Goal: Task Accomplishment & Management: Manage account settings

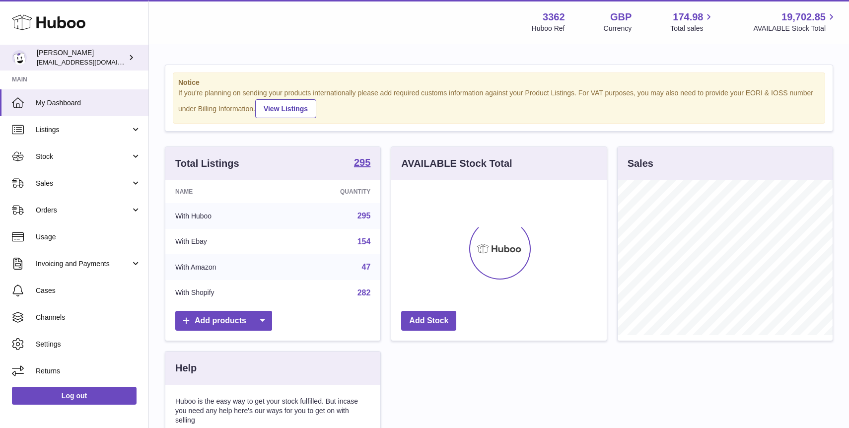
scroll to position [155, 215]
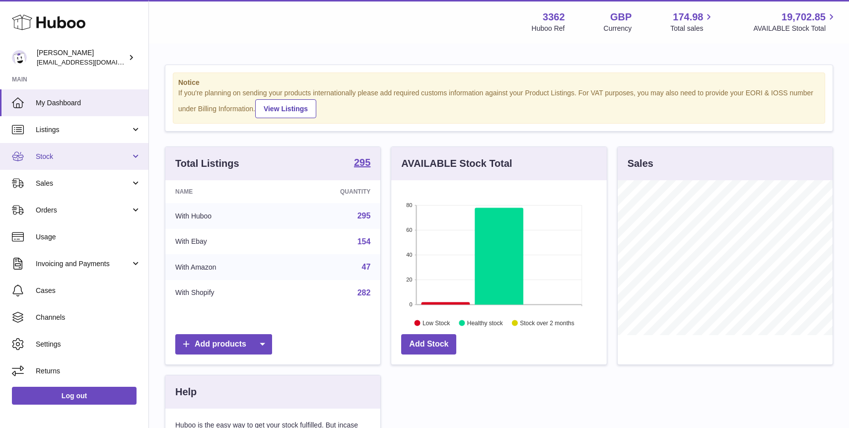
click at [84, 158] on span "Stock" at bounding box center [83, 156] width 95 height 9
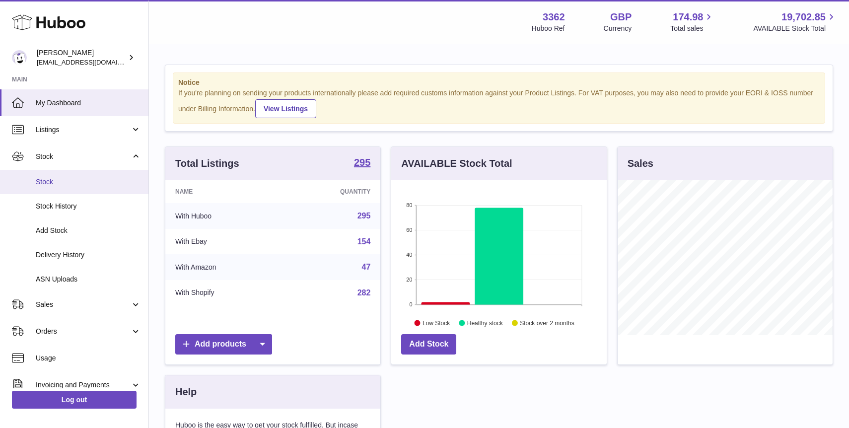
click at [85, 179] on span "Stock" at bounding box center [88, 181] width 105 height 9
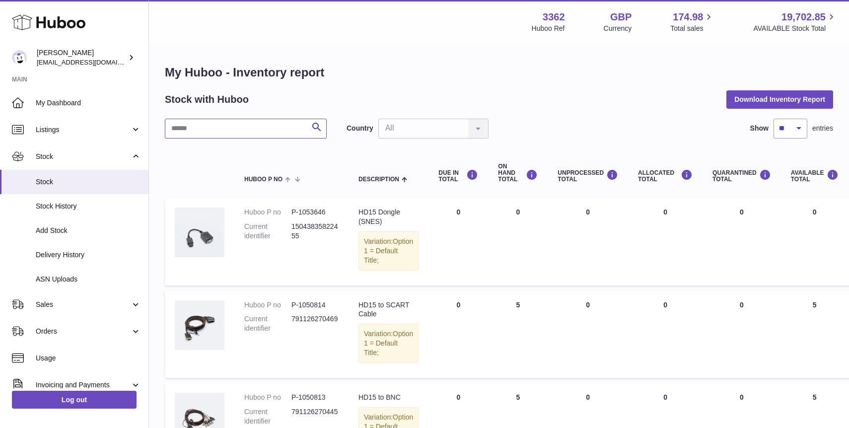
click at [243, 129] on input "text" at bounding box center [246, 129] width 162 height 20
type input "*********"
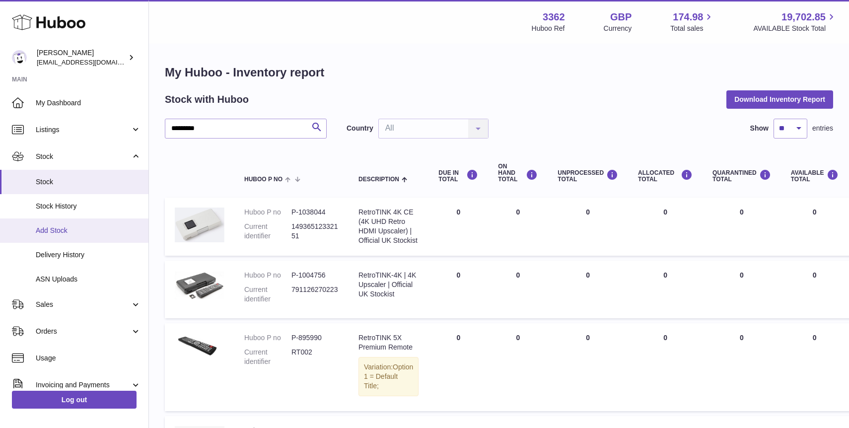
click at [85, 232] on span "Add Stock" at bounding box center [88, 230] width 105 height 9
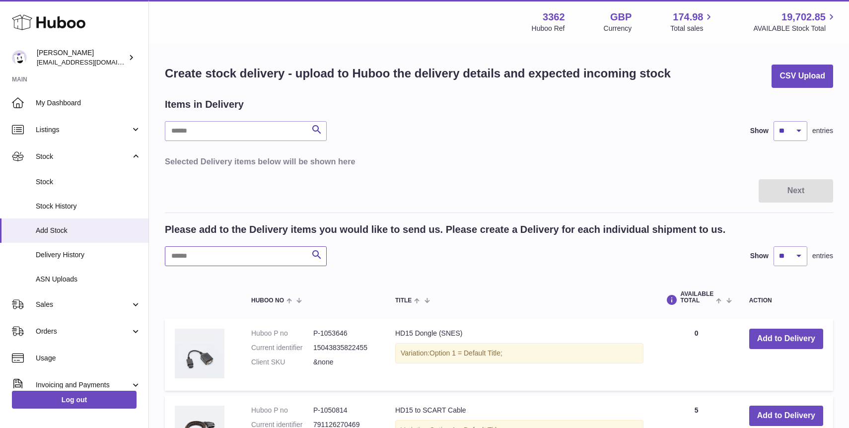
click at [216, 257] on input "text" at bounding box center [246, 256] width 162 height 20
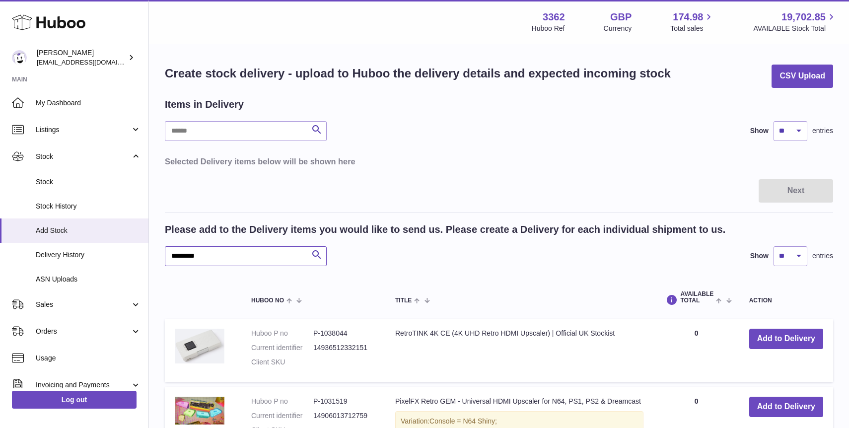
type input "*********"
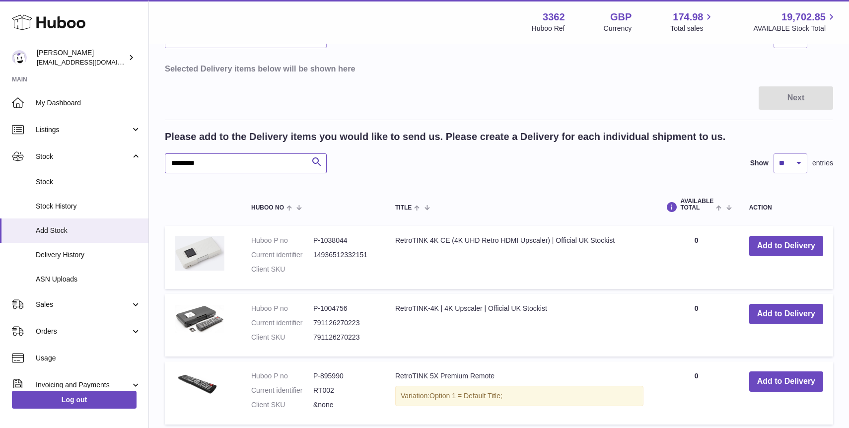
scroll to position [94, 0]
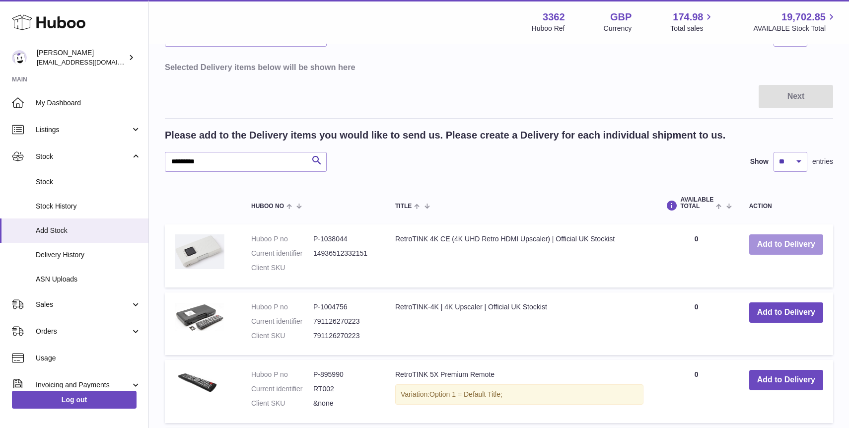
click at [794, 248] on button "Add to Delivery" at bounding box center [786, 244] width 74 height 20
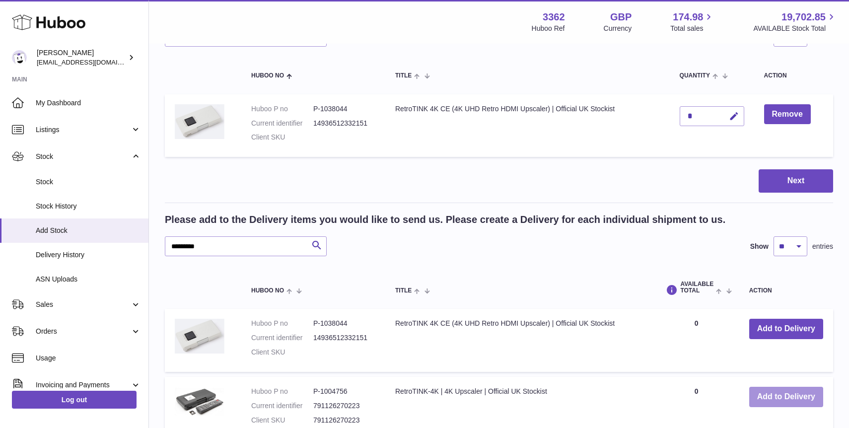
click at [776, 394] on button "Add to Delivery" at bounding box center [786, 397] width 74 height 20
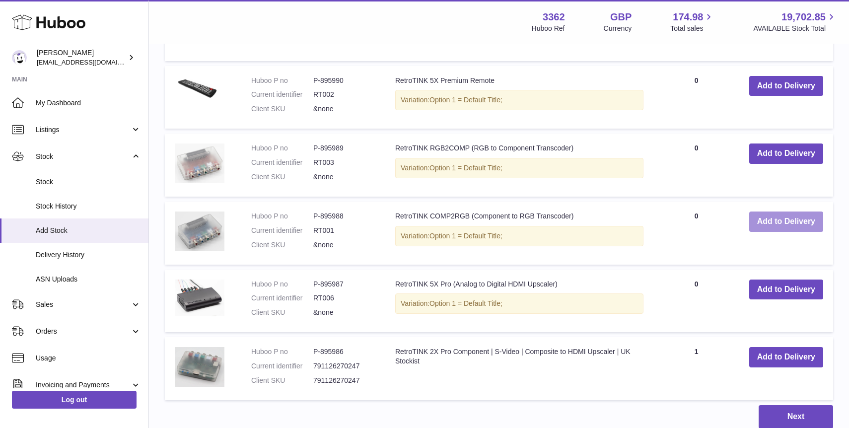
scroll to position [550, 0]
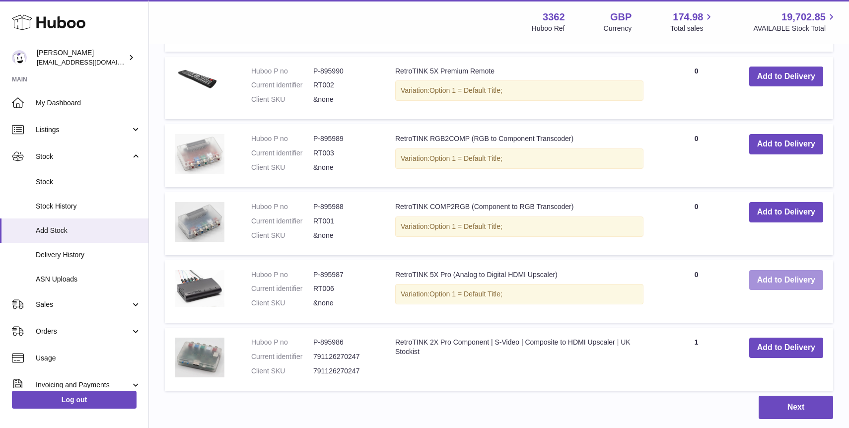
click at [774, 275] on button "Add to Delivery" at bounding box center [786, 280] width 74 height 20
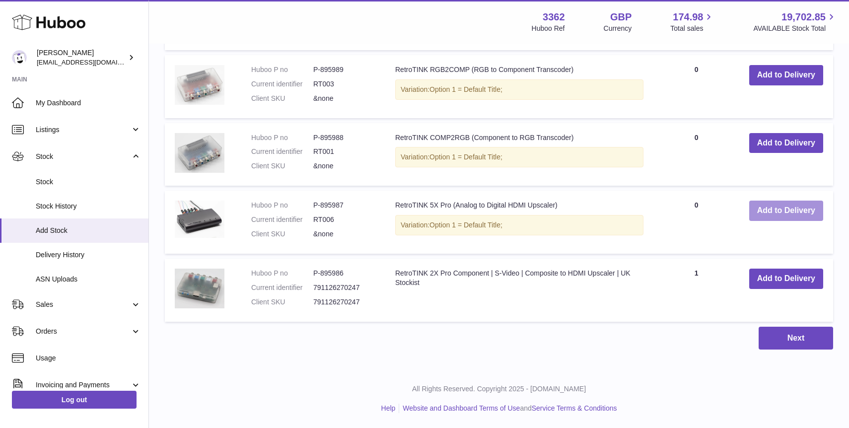
scroll to position [686, 0]
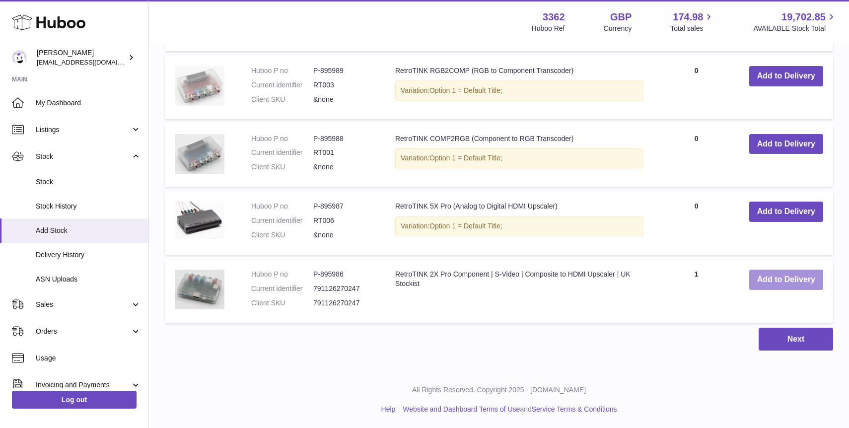
click at [776, 284] on button "Add to Delivery" at bounding box center [786, 280] width 74 height 20
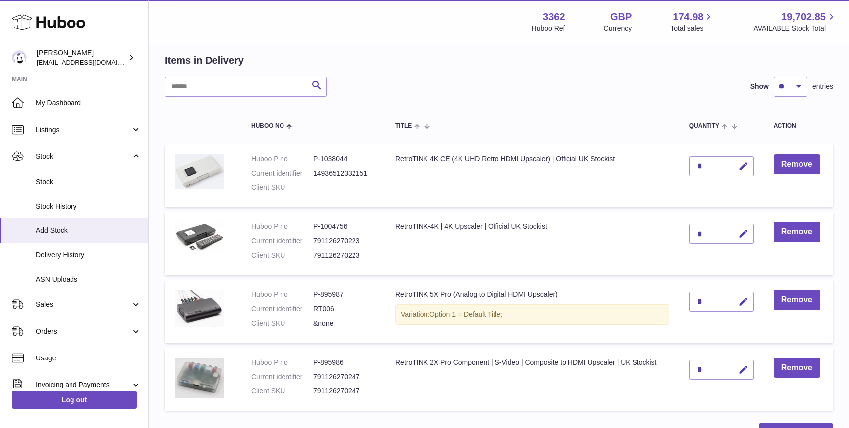
scroll to position [0, 0]
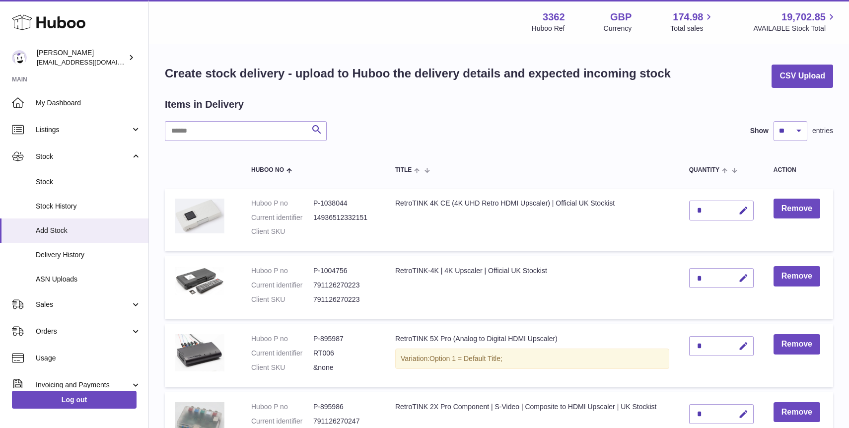
click at [726, 210] on div "*" at bounding box center [721, 211] width 65 height 20
click at [741, 209] on icon "button" at bounding box center [743, 210] width 10 height 10
type input "*"
click at [749, 209] on button "submit" at bounding box center [742, 211] width 19 height 16
click at [742, 279] on icon "button" at bounding box center [743, 278] width 10 height 10
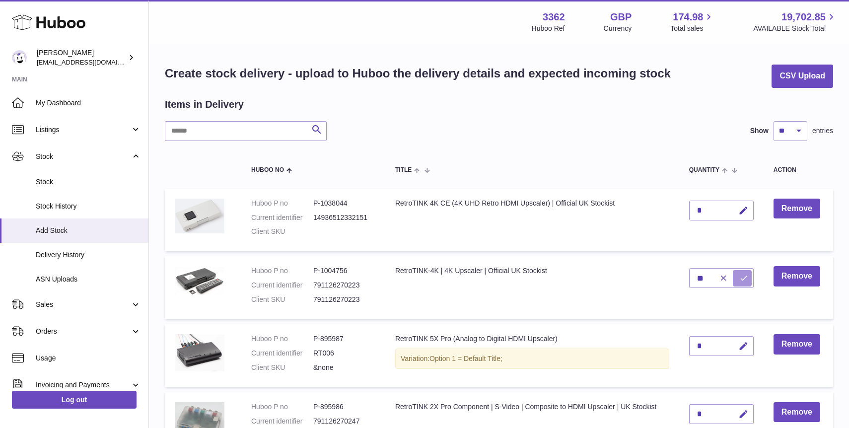
click at [747, 279] on icon "submit" at bounding box center [743, 277] width 9 height 9
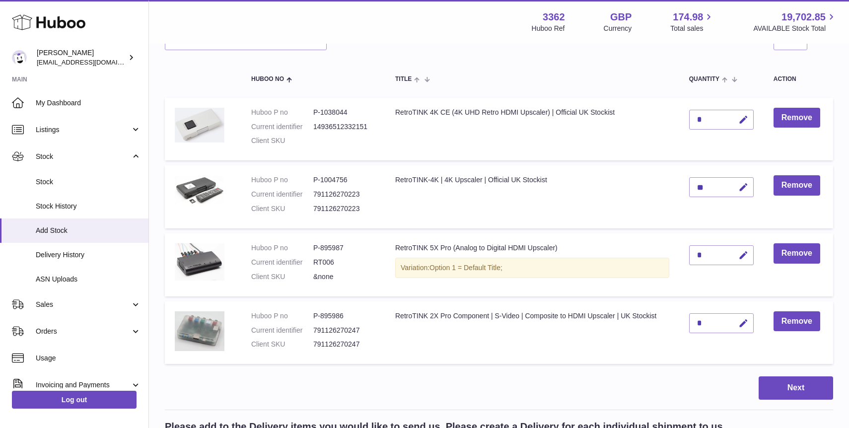
scroll to position [102, 0]
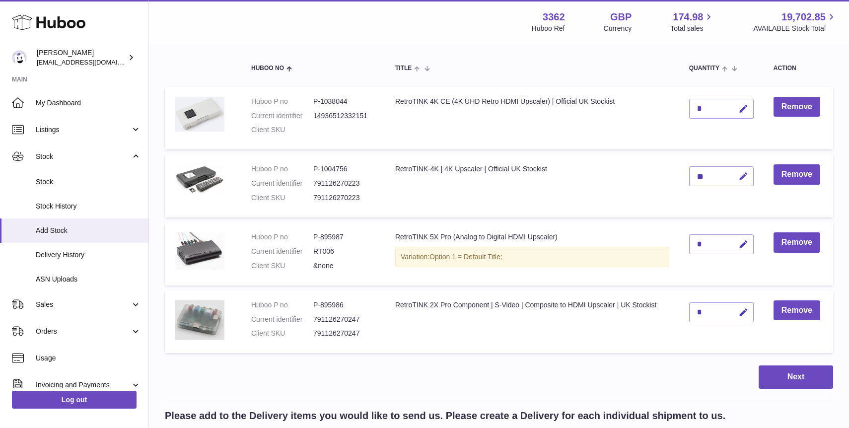
click at [741, 180] on icon "button" at bounding box center [743, 176] width 10 height 10
type input "*"
type input "**"
click at [747, 174] on icon "submit" at bounding box center [743, 176] width 9 height 9
click at [743, 242] on icon "button" at bounding box center [743, 244] width 10 height 10
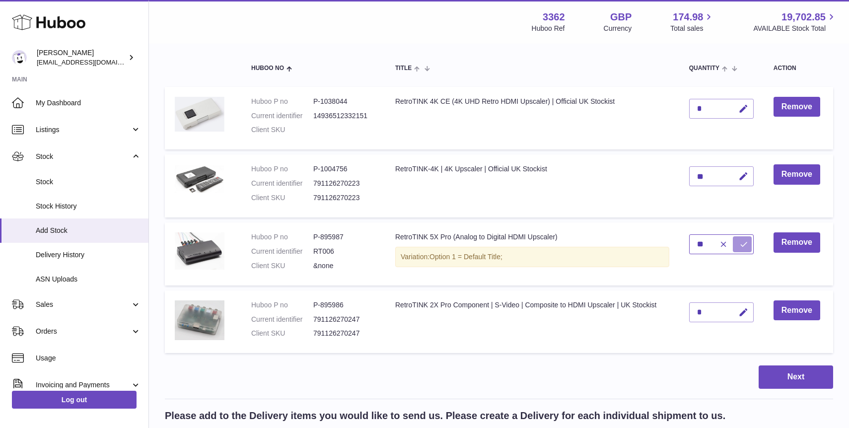
type input "**"
click at [742, 238] on button "submit" at bounding box center [742, 244] width 19 height 16
click at [740, 316] on icon "button" at bounding box center [743, 312] width 10 height 10
type input "*"
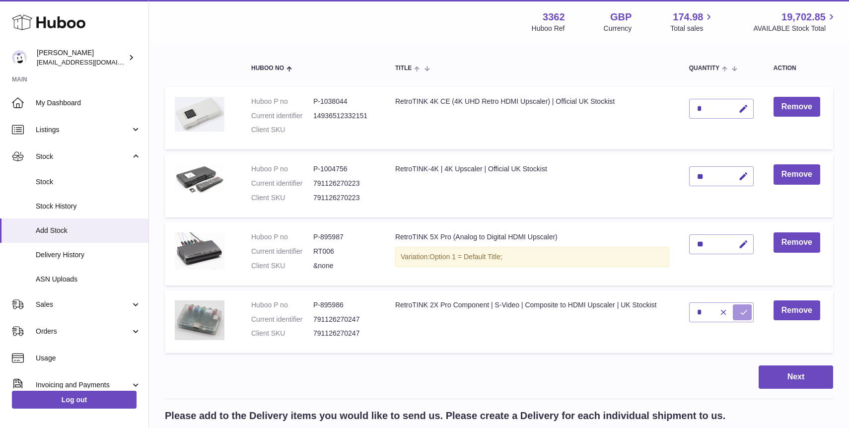
click at [744, 314] on icon "submit" at bounding box center [743, 312] width 9 height 9
click at [741, 312] on icon "button" at bounding box center [743, 312] width 10 height 10
type input "**"
click at [737, 312] on button "submit" at bounding box center [742, 312] width 19 height 16
click at [780, 375] on button "Next" at bounding box center [795, 376] width 74 height 23
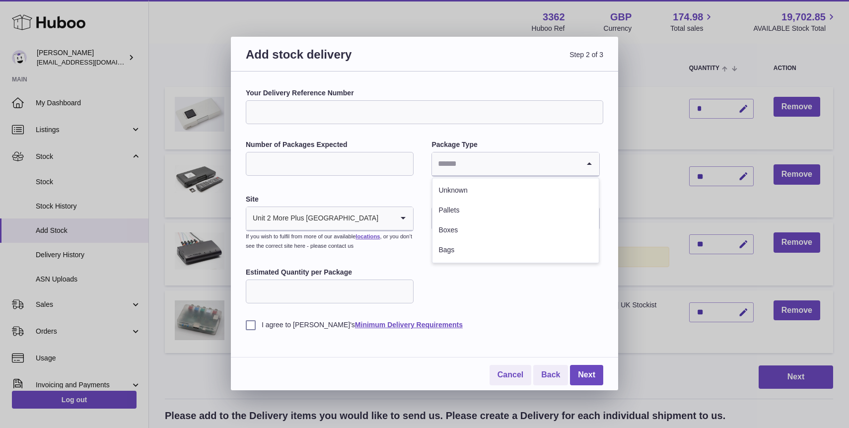
click at [457, 168] on input "Search for option" at bounding box center [505, 163] width 147 height 23
click at [459, 230] on li "Boxes" at bounding box center [515, 230] width 166 height 20
click at [366, 170] on input "Number of Packages Expected" at bounding box center [330, 164] width 168 height 24
type input "*"
click at [357, 292] on input "Estimated Quantity per Package" at bounding box center [330, 291] width 168 height 24
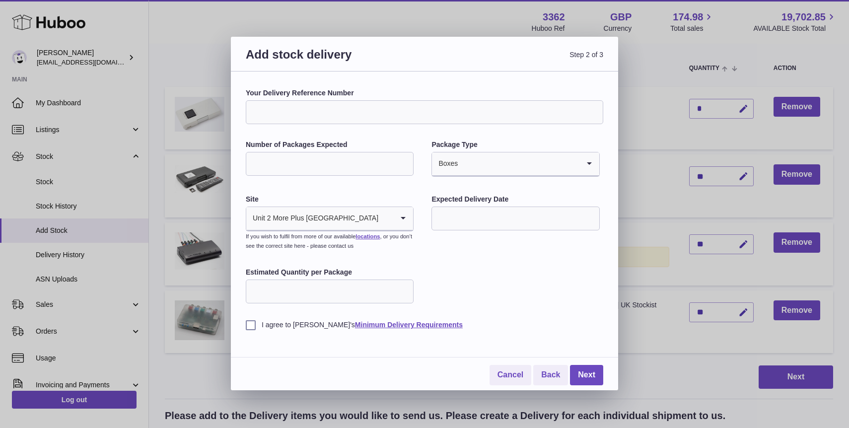
type input "**"
click at [296, 326] on label "I agree to Huboo's Minimum Delivery Requirements" at bounding box center [424, 324] width 357 height 9
click at [594, 370] on link "Next" at bounding box center [586, 375] width 33 height 20
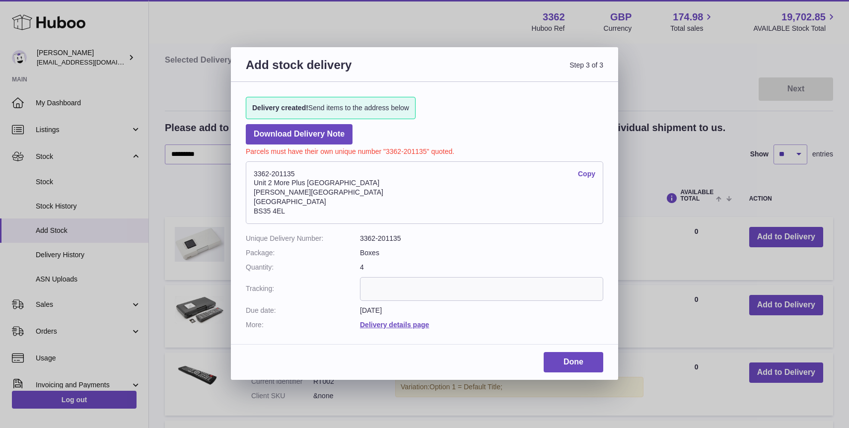
click at [590, 172] on link "Copy" at bounding box center [586, 173] width 17 height 9
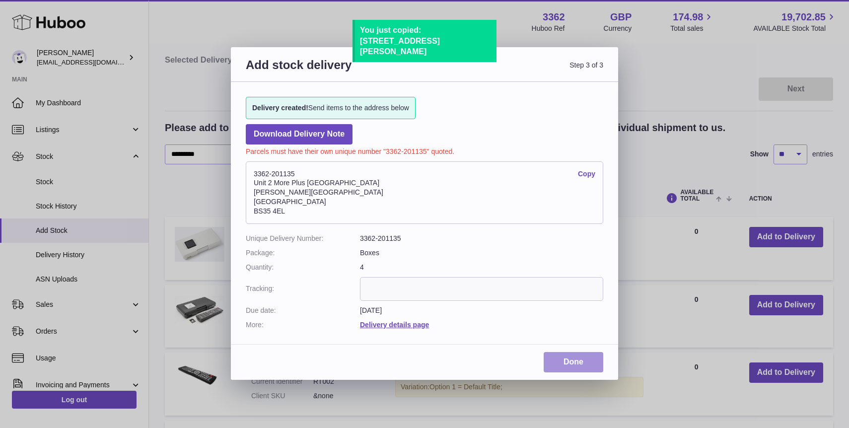
click at [570, 361] on link "Done" at bounding box center [573, 362] width 60 height 20
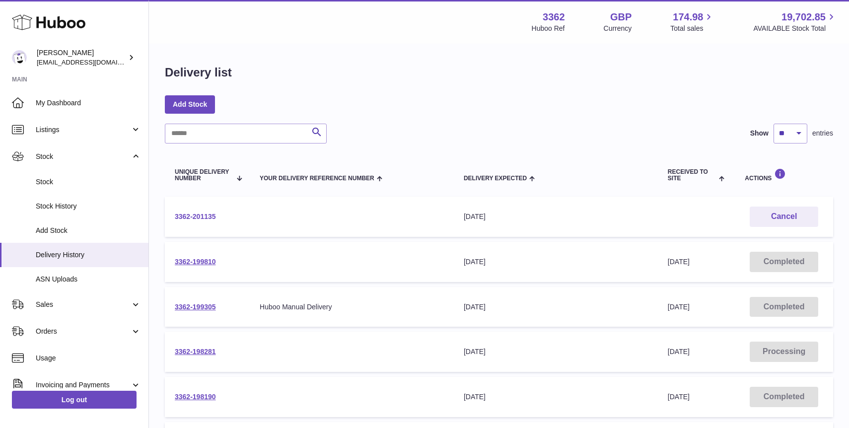
click at [200, 213] on link "3362-201135" at bounding box center [195, 216] width 41 height 8
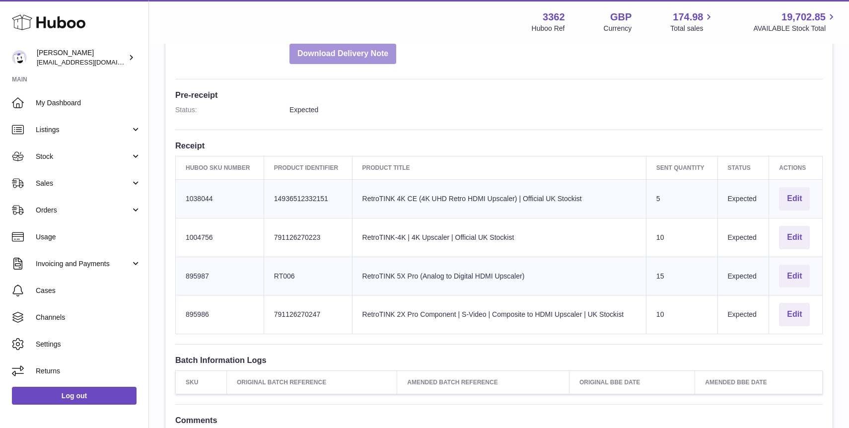
scroll to position [215, 0]
